Goal: Information Seeking & Learning: Learn about a topic

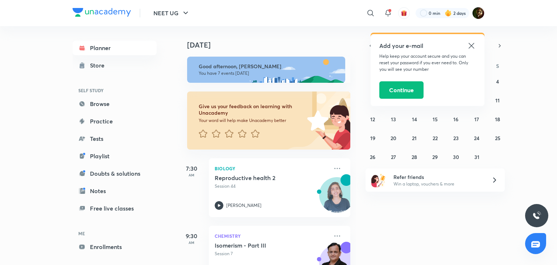
click at [472, 46] on icon at bounding box center [471, 45] width 9 height 9
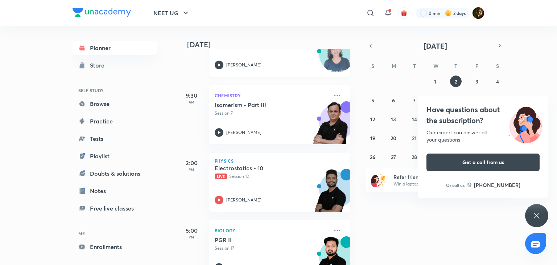
scroll to position [141, 0]
click at [243, 196] on p "[PERSON_NAME]" at bounding box center [243, 199] width 35 height 7
click at [542, 220] on div "Have questions about the subscription? Our expert can answer all your questions…" at bounding box center [536, 215] width 23 height 23
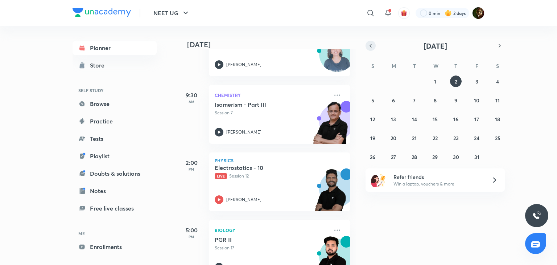
click at [371, 47] on icon "button" at bounding box center [371, 45] width 6 height 7
click at [370, 47] on icon "button" at bounding box center [371, 45] width 6 height 7
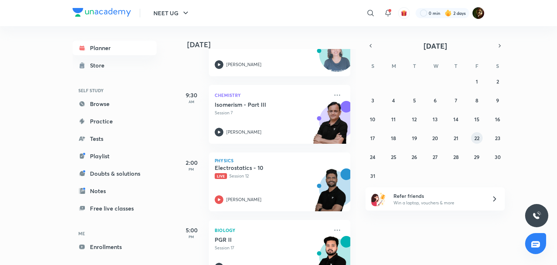
click at [475, 139] on abbr "22" at bounding box center [477, 138] width 5 height 7
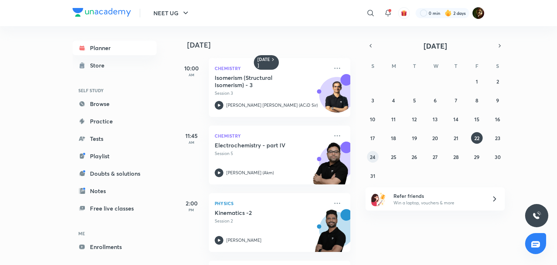
click at [376, 155] on abbr "24" at bounding box center [372, 157] width 5 height 7
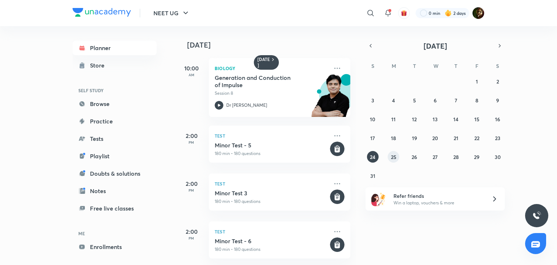
click at [398, 151] on div "27 28 29 30 31 1 2 3 4 5 6 7 8 9 10 11 12 13 14 15 16 17 18 19 20 21 22 23 24 2…" at bounding box center [435, 128] width 139 height 106
click at [393, 156] on abbr "25" at bounding box center [393, 157] width 5 height 7
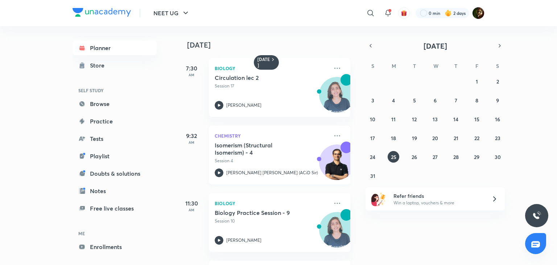
click at [216, 176] on icon at bounding box center [219, 172] width 9 height 9
click at [218, 173] on icon at bounding box center [219, 172] width 9 height 9
click at [413, 156] on abbr "26" at bounding box center [414, 157] width 5 height 7
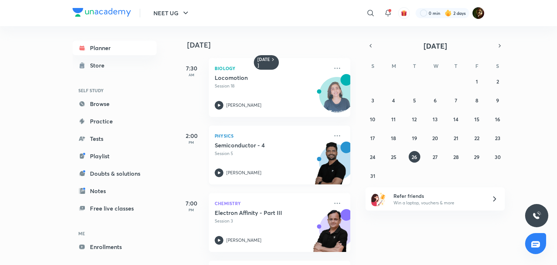
scroll to position [66, 0]
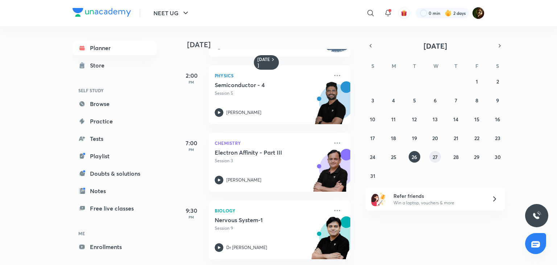
click at [438, 156] on button "27" at bounding box center [436, 157] width 12 height 12
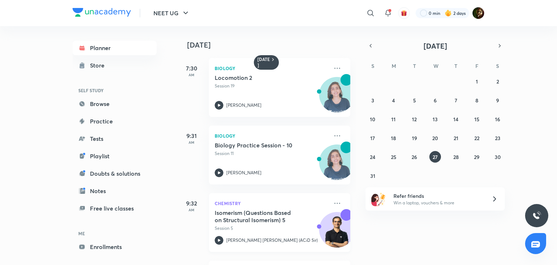
click at [219, 237] on icon at bounding box center [219, 240] width 9 height 9
click at [218, 240] on icon at bounding box center [219, 240] width 3 height 3
click at [231, 228] on p "Session 5" at bounding box center [272, 228] width 114 height 7
